Goal: Task Accomplishment & Management: Use online tool/utility

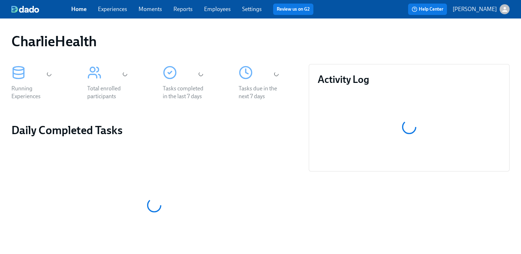
click at [217, 14] on div "Home Experiences Moments Reports Employees Settings Review us on G2" at bounding box center [195, 9] width 248 height 11
click at [229, 8] on link "Employees" at bounding box center [217, 9] width 27 height 7
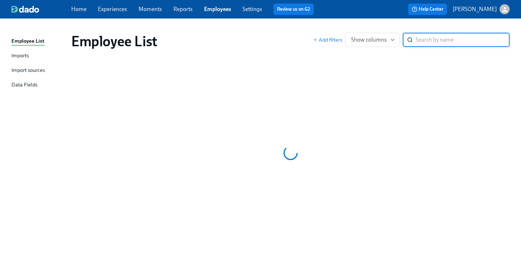
click at [268, 33] on div "Employee List" at bounding box center [192, 41] width 242 height 17
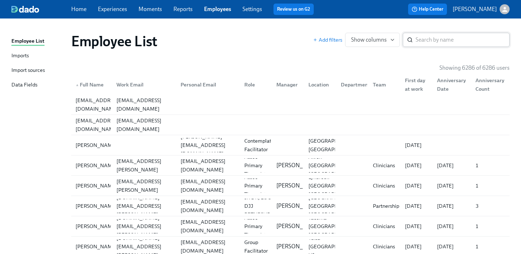
click at [437, 39] on input "search" at bounding box center [463, 40] width 94 height 14
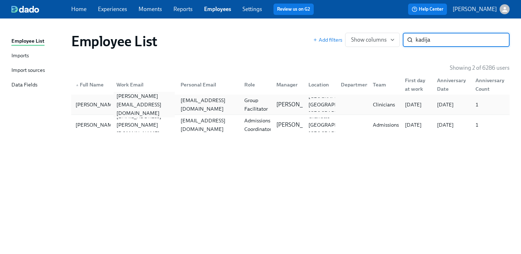
type input "kadija"
click at [168, 104] on div "kadijatu.barrie@charliehealth.com" at bounding box center [144, 105] width 61 height 26
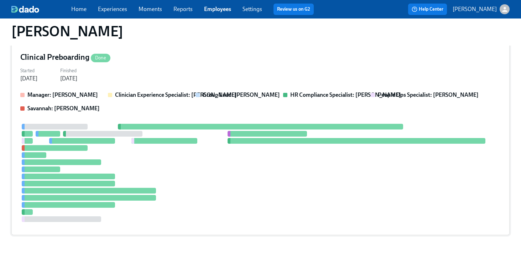
scroll to position [322, 0]
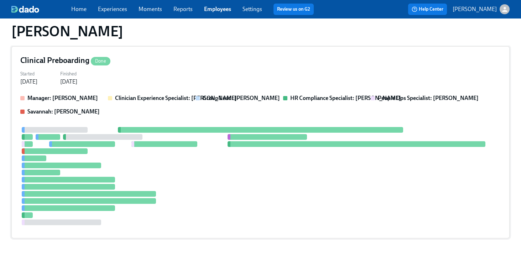
click at [175, 169] on div at bounding box center [260, 176] width 480 height 98
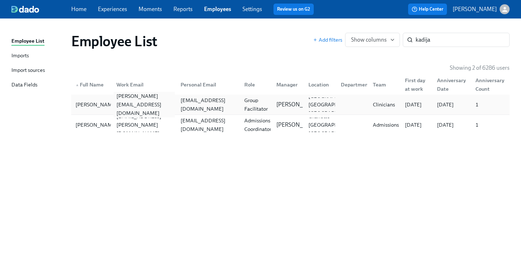
click at [172, 105] on div "kadijatu.barrie@charliehealth.com" at bounding box center [144, 105] width 61 height 26
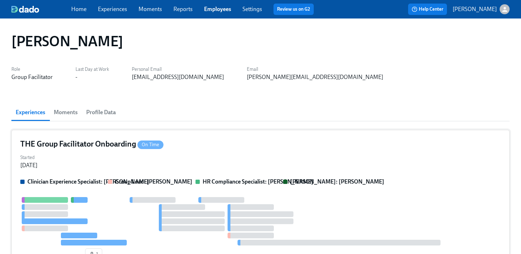
click at [219, 151] on div "THE Group Facilitator Onboarding On Time Started Aug 21, 2025 Clinician Experie…" at bounding box center [260, 201] width 498 height 142
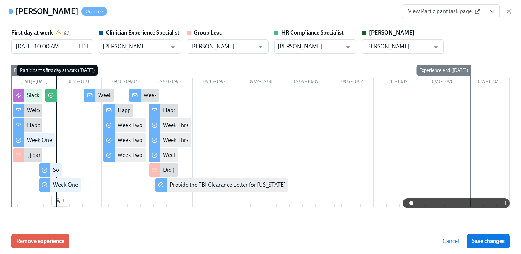
click at [498, 11] on button "View task page" at bounding box center [492, 11] width 15 height 14
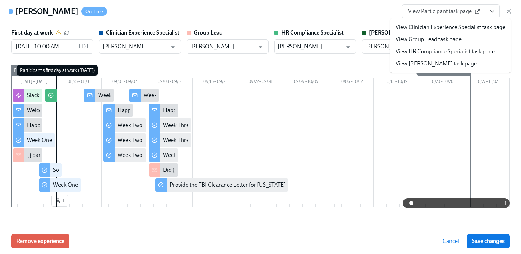
click at [472, 46] on li "View HR Compliance Specialist task page" at bounding box center [450, 52] width 121 height 12
click at [419, 49] on link "View HR Compliance Specialist task page" at bounding box center [445, 52] width 99 height 8
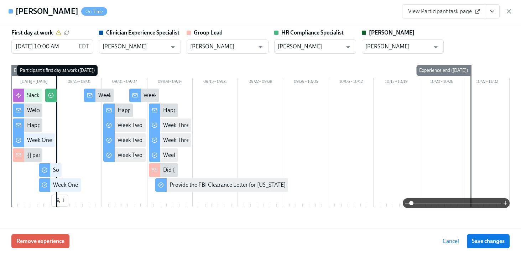
click at [505, 10] on div "View Participant task page" at bounding box center [457, 11] width 110 height 14
click at [509, 10] on icon "button" at bounding box center [508, 11] width 7 height 7
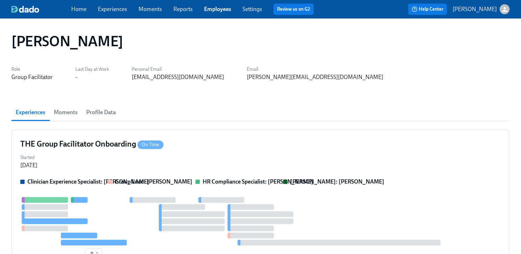
click at [200, 7] on div "Home Experiences Moments Reports Employees Settings Review us on G2" at bounding box center [195, 9] width 248 height 11
click at [224, 12] on link "Employees" at bounding box center [217, 9] width 27 height 7
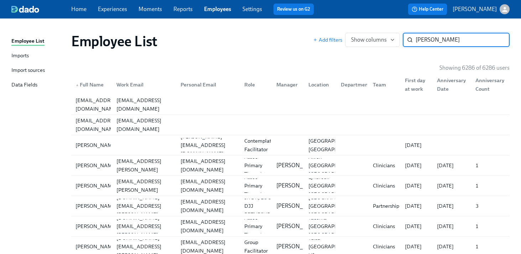
type input "hammond"
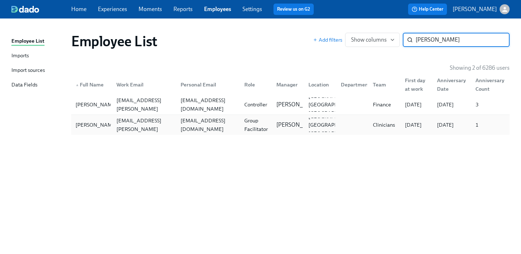
click at [146, 134] on div "Lizy Hammond elizabeth.hammond@charliehealth.com lizyahammond@gmail.com Group F…" at bounding box center [290, 125] width 438 height 20
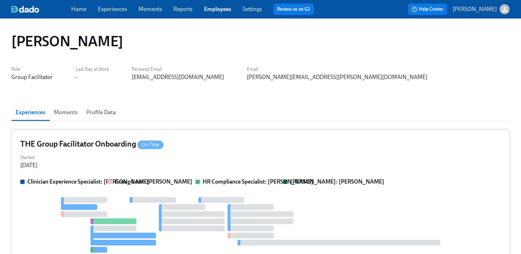
click at [245, 135] on div "THE Group Facilitator Onboarding On Time Started Aug 21, 2025 Clinician Experie…" at bounding box center [260, 205] width 498 height 150
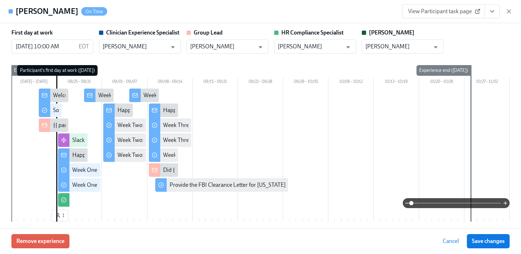
click at [495, 11] on icon "View task page" at bounding box center [492, 11] width 7 height 7
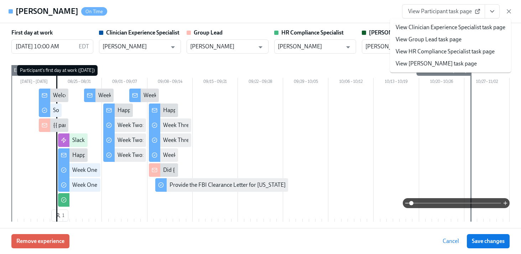
click at [436, 46] on li "View HR Compliance Specialist task page" at bounding box center [450, 52] width 121 height 12
click at [428, 51] on link "View HR Compliance Specialist task page" at bounding box center [445, 52] width 99 height 8
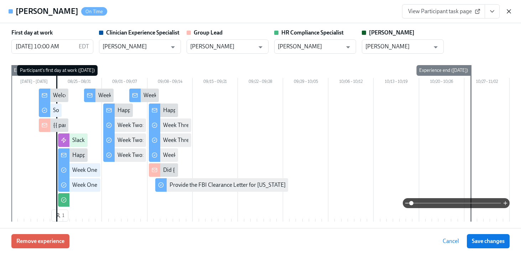
click at [510, 13] on icon "button" at bounding box center [508, 11] width 7 height 7
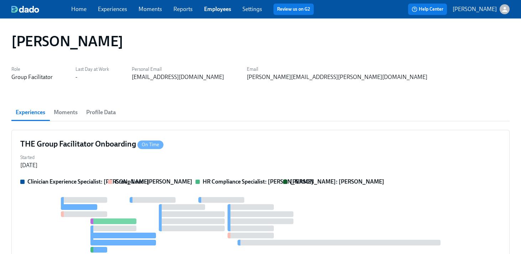
click at [216, 11] on link "Employees" at bounding box center [217, 9] width 27 height 7
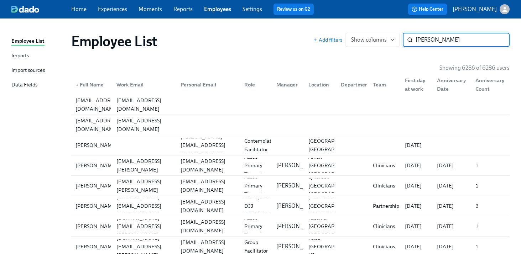
type input "sahlman"
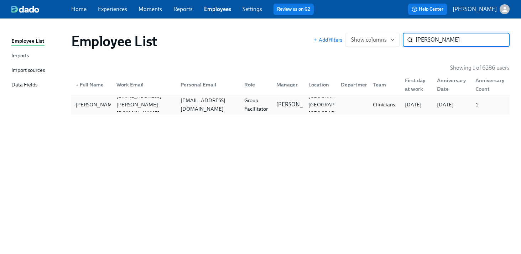
click at [179, 103] on div "laurensahlman@gmail.com" at bounding box center [208, 104] width 61 height 17
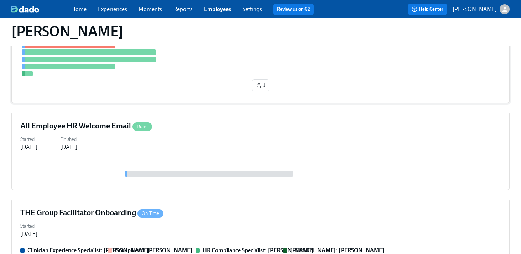
scroll to position [226, 0]
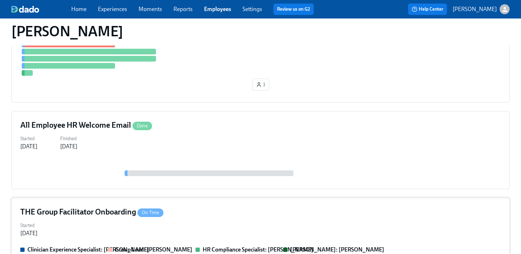
click at [188, 213] on div "THE Group Facilitator Onboarding On Time" at bounding box center [260, 212] width 480 height 11
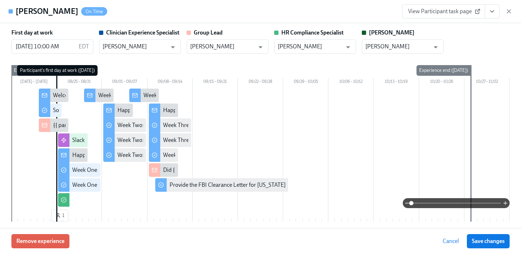
click at [493, 15] on button "View task page" at bounding box center [492, 11] width 15 height 14
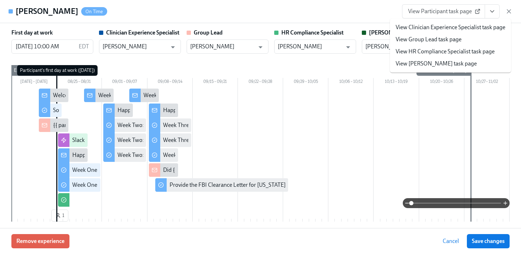
click at [433, 53] on link "View HR Compliance Specialist task page" at bounding box center [445, 52] width 99 height 8
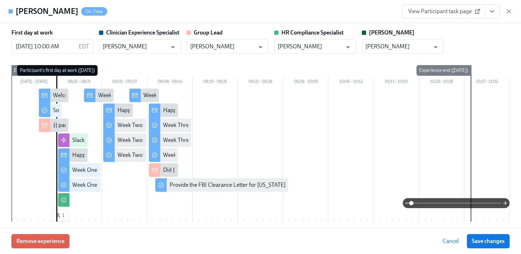
click at [512, 15] on div "View Participant task page" at bounding box center [457, 11] width 110 height 14
click at [511, 13] on icon "button" at bounding box center [508, 11] width 7 height 7
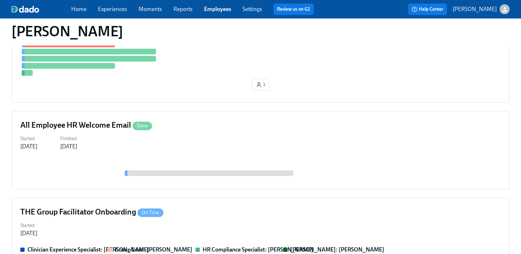
drag, startPoint x: 194, startPoint y: 1, endPoint x: 224, endPoint y: 10, distance: 30.5
click at [213, 7] on div "Home Experiences Moments Reports Employees Settings Review us on G2 Help Center…" at bounding box center [260, 9] width 521 height 19
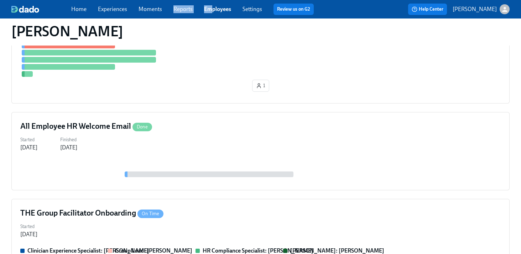
click at [224, 10] on link "Employees" at bounding box center [217, 9] width 27 height 7
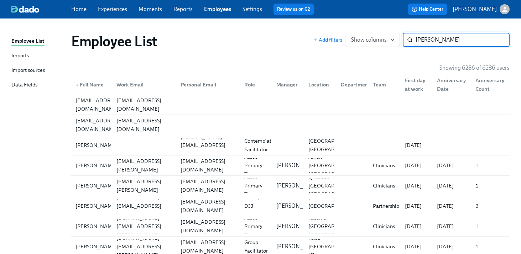
type input "arington"
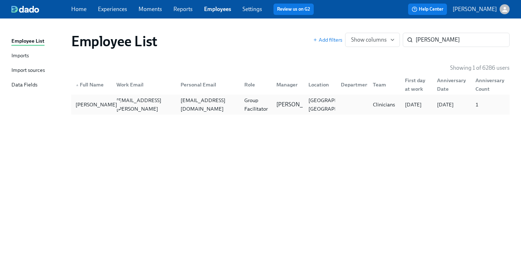
click at [106, 100] on div "Haley Arington" at bounding box center [96, 104] width 47 height 9
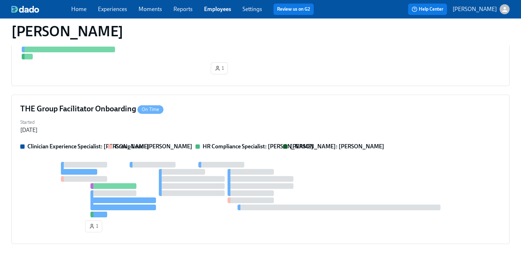
scroll to position [343, 0]
click at [223, 141] on div "THE Group Facilitator Onboarding On Time Started Aug 21, 2025 Clinician Experie…" at bounding box center [260, 170] width 498 height 150
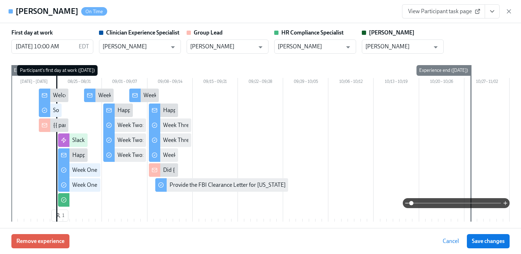
click at [496, 12] on button "View task page" at bounding box center [492, 11] width 15 height 14
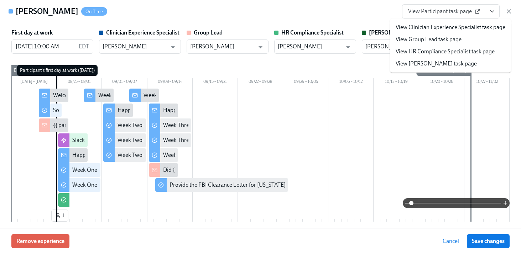
click at [450, 49] on link "View HR Compliance Specialist task page" at bounding box center [445, 52] width 99 height 8
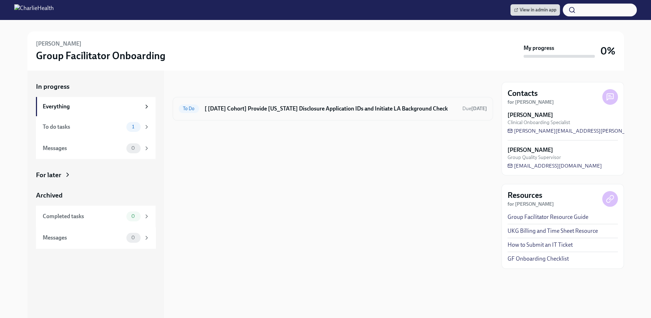
click at [289, 111] on h6 "[ Aug 25th Cohort] Provide Utah Disclosure Application IDs and Initiate LA Back…" at bounding box center [331, 109] width 252 height 8
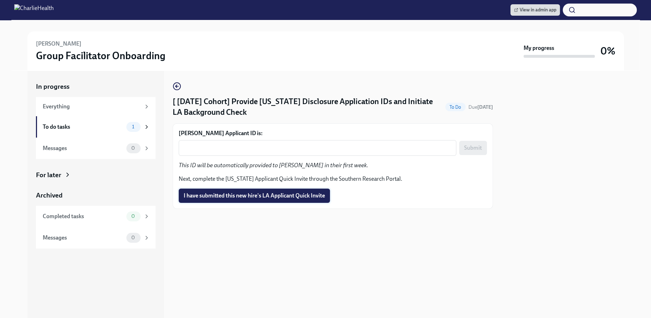
click at [244, 193] on span "I have submitted this new hire's LA Applicant Quick Invite" at bounding box center [254, 195] width 141 height 7
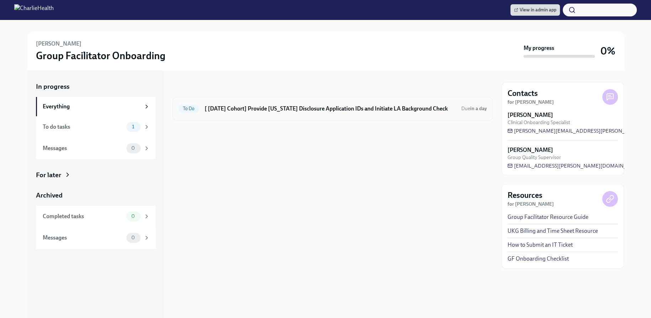
click at [298, 104] on div "To Do [ Aug 25th Cohort] Provide Utah Disclosure Application IDs and Initiate L…" at bounding box center [333, 108] width 308 height 11
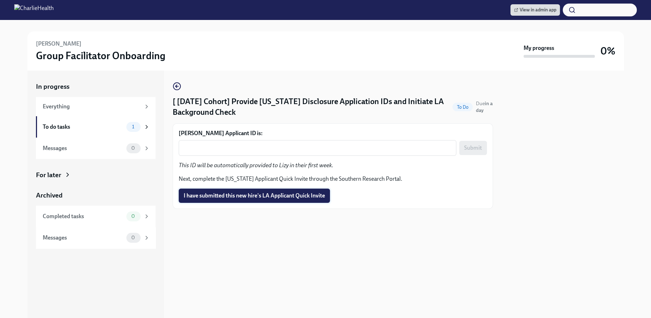
click at [255, 197] on span "I have submitted this new hire's LA Applicant Quick Invite" at bounding box center [254, 195] width 141 height 7
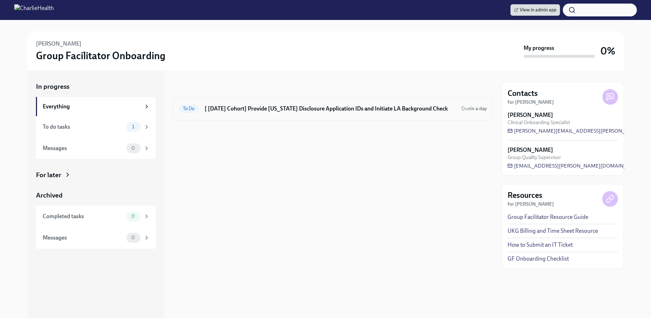
click at [283, 107] on h6 "[ [DATE] Cohort] Provide [US_STATE] Disclosure Application IDs and Initiate LA …" at bounding box center [330, 109] width 251 height 8
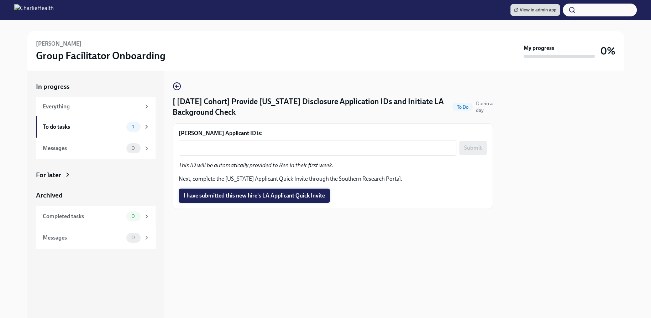
click at [244, 198] on span "I have submitted this new hire's LA Applicant Quick Invite" at bounding box center [254, 195] width 141 height 7
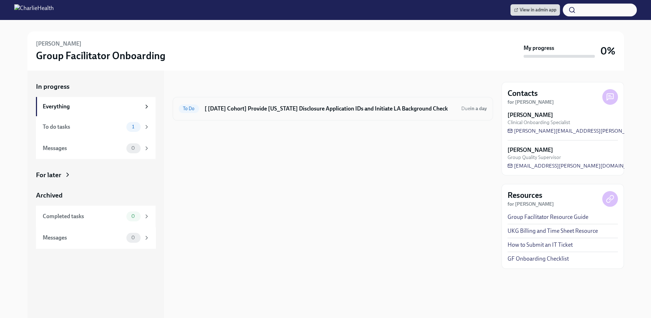
click at [277, 112] on h6 "[ Aug 25th Cohort] Provide Utah Disclosure Application IDs and Initiate LA Back…" at bounding box center [330, 109] width 251 height 8
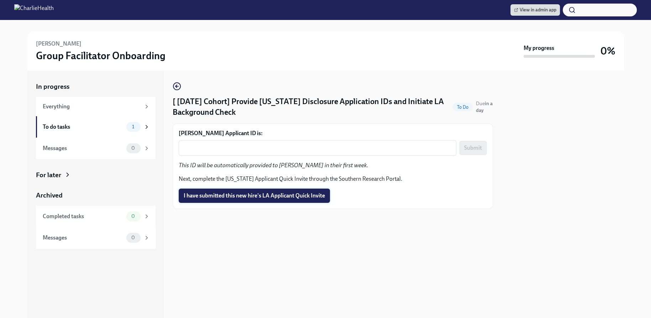
click at [250, 194] on span "I have submitted this new hire's LA Applicant Quick Invite" at bounding box center [254, 195] width 141 height 7
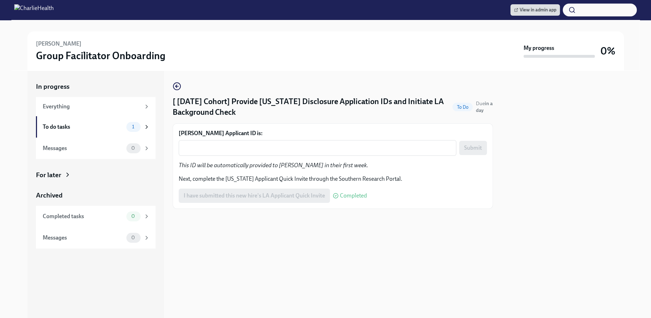
click at [532, 2] on div "View in admin app" at bounding box center [325, 10] width 651 height 20
click at [529, 8] on span "View in admin app" at bounding box center [535, 9] width 42 height 7
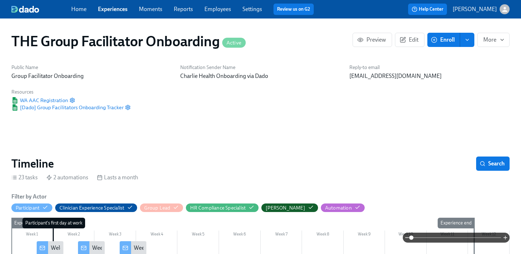
click at [199, 13] on div "Home Experiences Moments Reports Employees Settings Review us on G2" at bounding box center [195, 9] width 248 height 11
click at [226, 11] on link "Employees" at bounding box center [217, 9] width 27 height 7
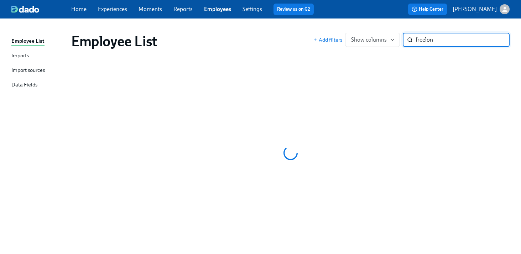
type input "freelon"
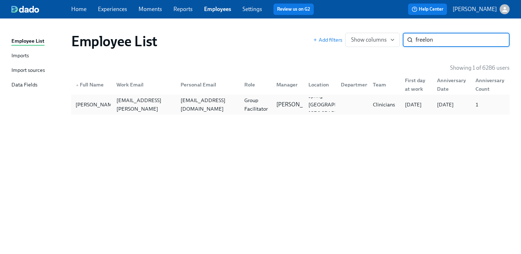
click at [236, 114] on div "[PERSON_NAME] [PERSON_NAME][EMAIL_ADDRESS][PERSON_NAME][DOMAIN_NAME] [EMAIL_ADD…" at bounding box center [290, 105] width 438 height 20
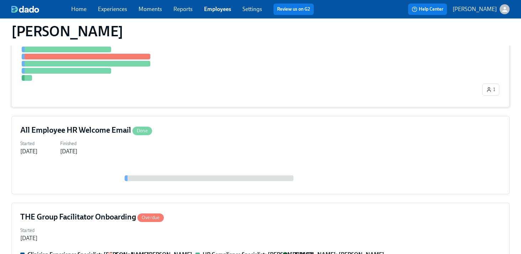
scroll to position [242, 0]
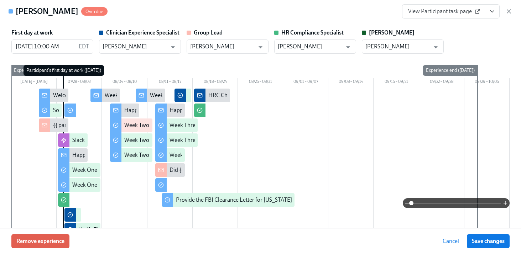
click at [494, 13] on icon "View task page" at bounding box center [492, 11] width 7 height 7
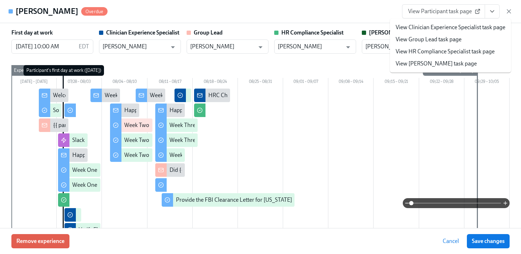
click at [418, 50] on link "View HR Compliance Specialist task page" at bounding box center [445, 52] width 99 height 8
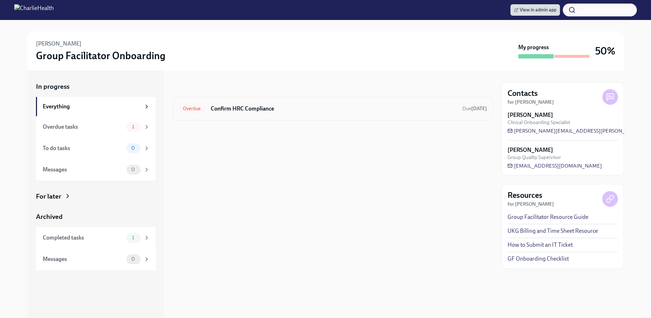
click at [328, 98] on div "Overdue Confirm HRC Compliance Due [DATE]" at bounding box center [333, 109] width 320 height 24
click at [279, 110] on h6 "Confirm HRC Compliance" at bounding box center [334, 109] width 246 height 8
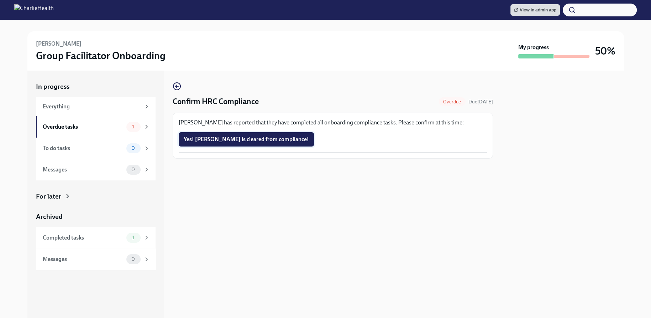
click at [246, 143] on button "Yes! [PERSON_NAME] is cleared from compliance!" at bounding box center [246, 139] width 135 height 14
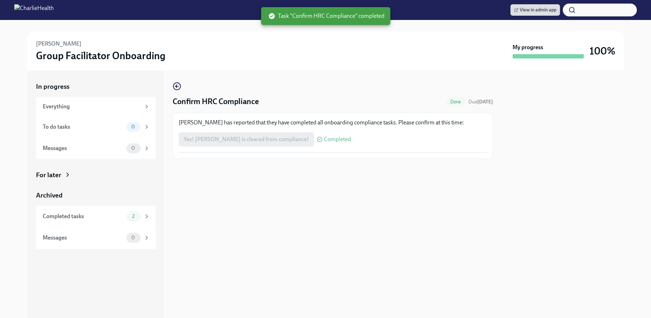
click at [342, 182] on div "Confirm HRC Compliance Done Due [DATE] [PERSON_NAME] has reported that they hav…" at bounding box center [333, 194] width 320 height 247
